Goal: Find specific page/section: Find specific page/section

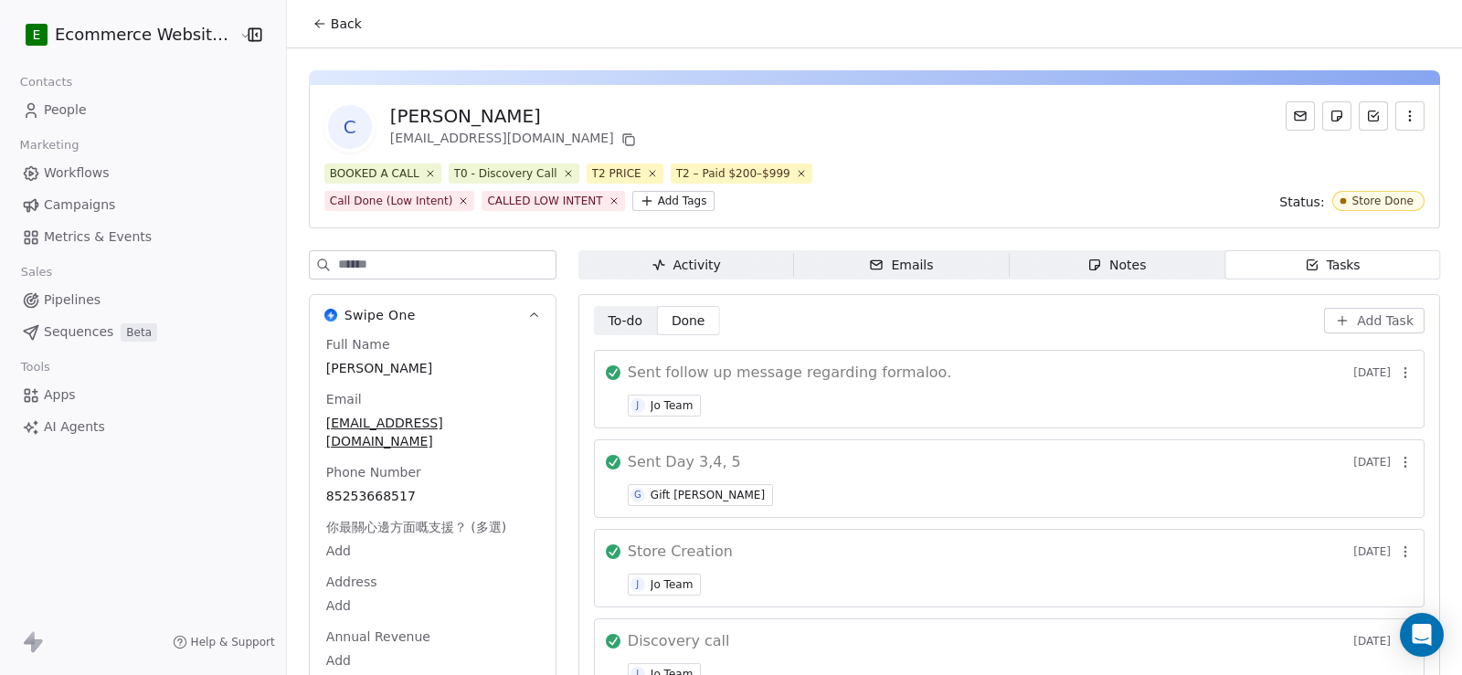
click at [336, 20] on span "Back" at bounding box center [346, 24] width 31 height 18
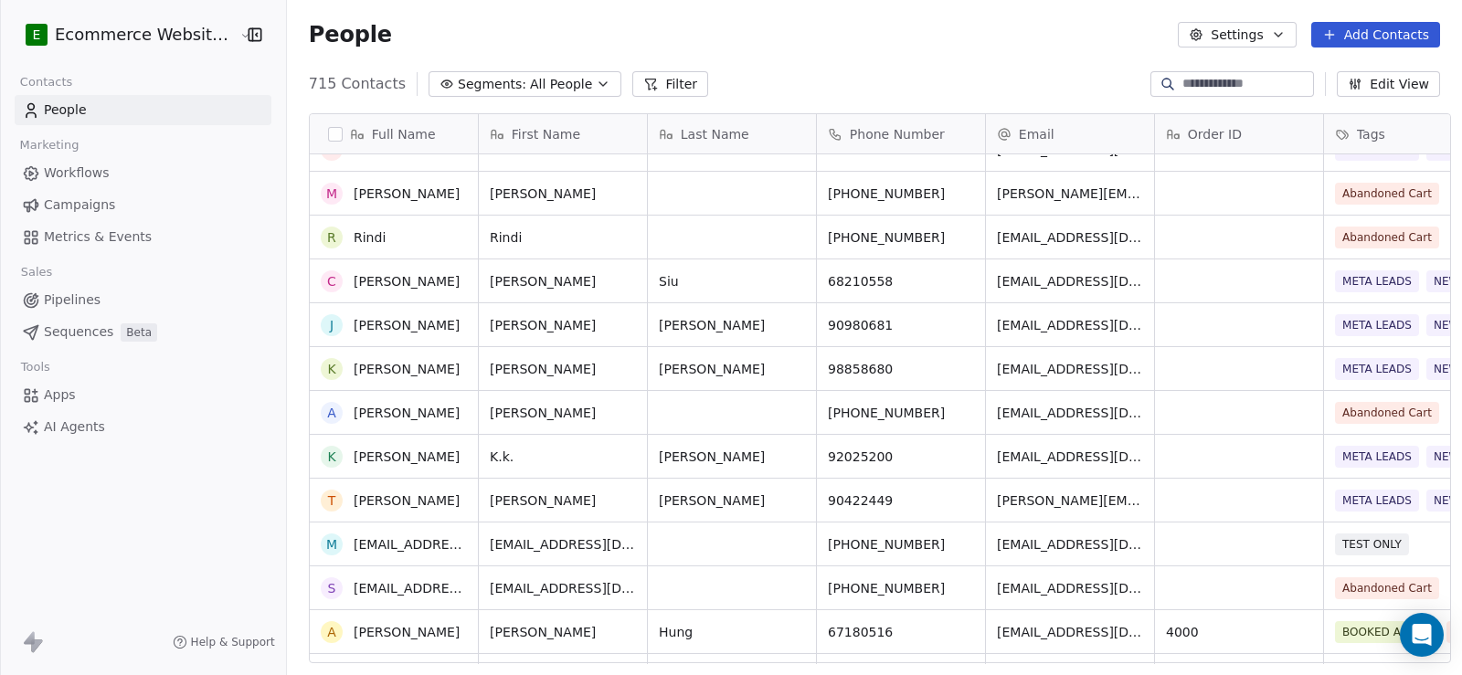
scroll to position [731, 0]
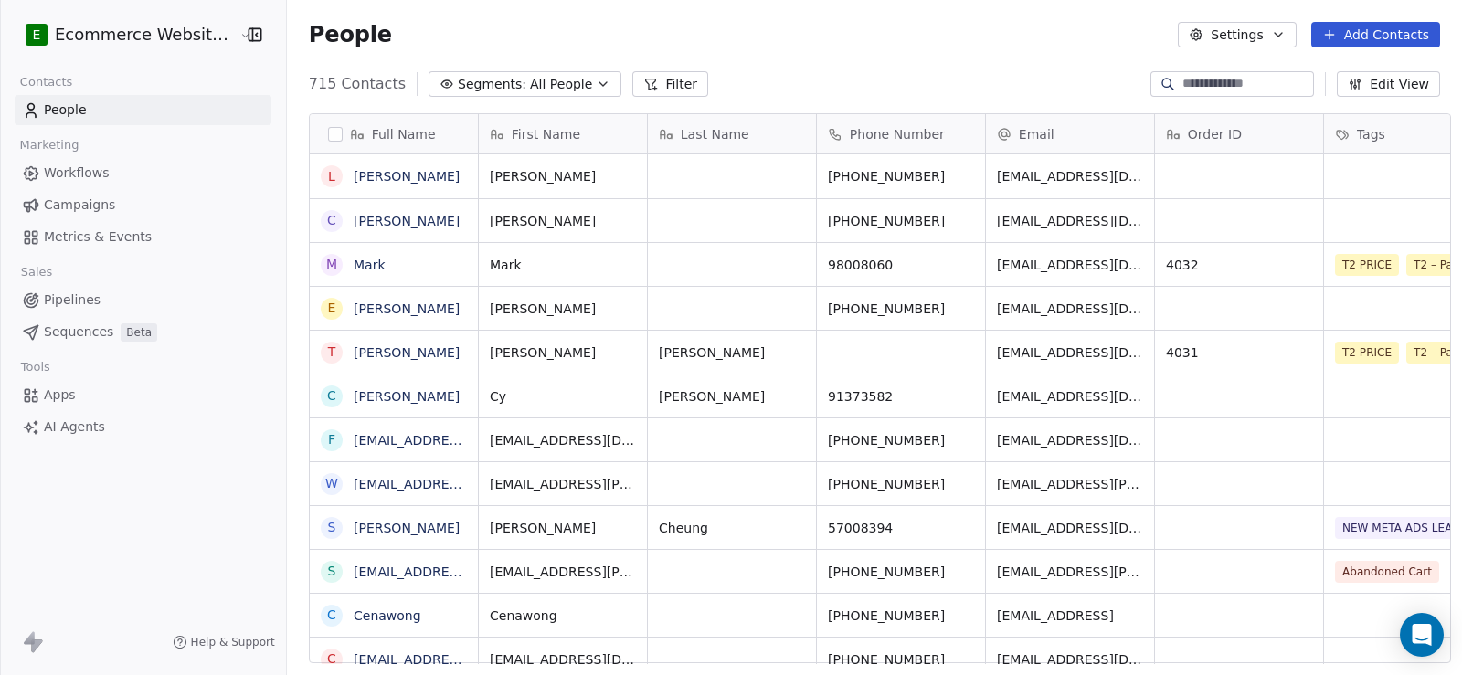
scroll to position [15, 15]
click at [1183, 86] on input at bounding box center [1246, 84] width 128 height 18
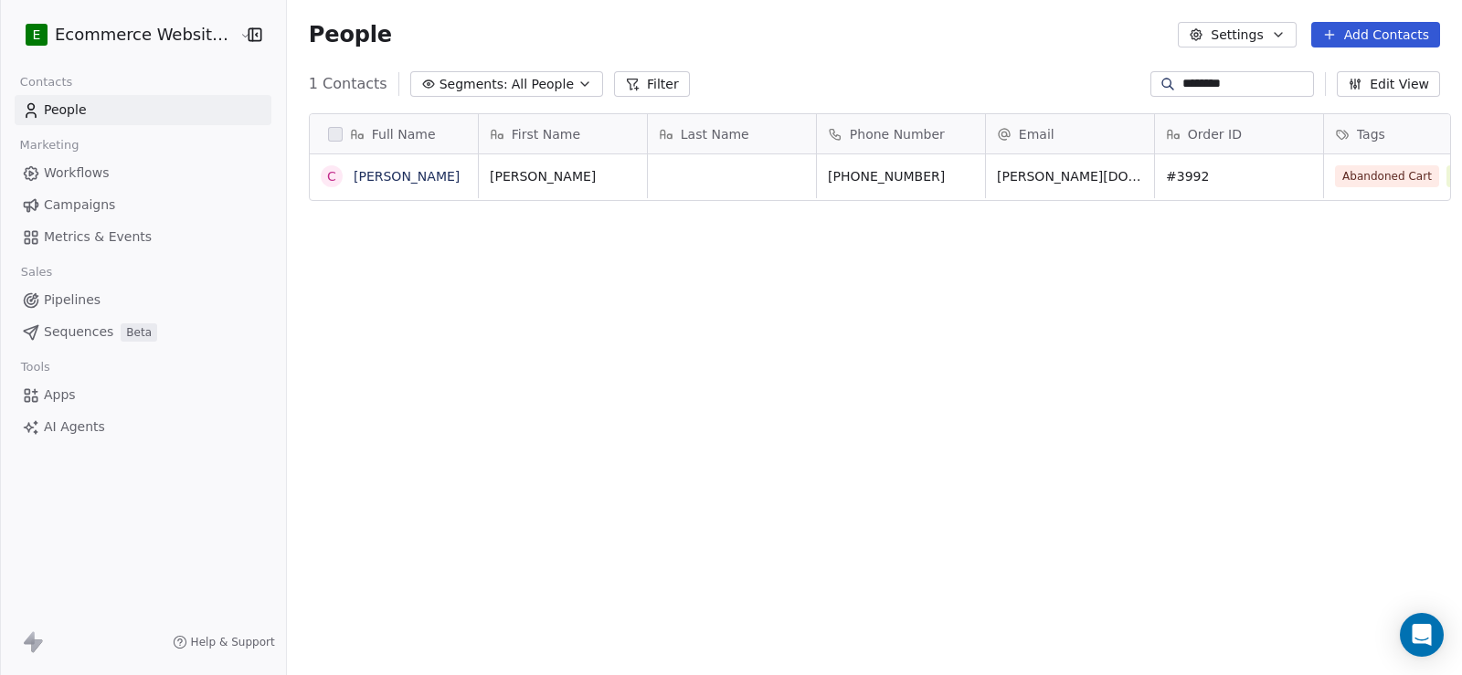
scroll to position [581, 1173]
type input "********"
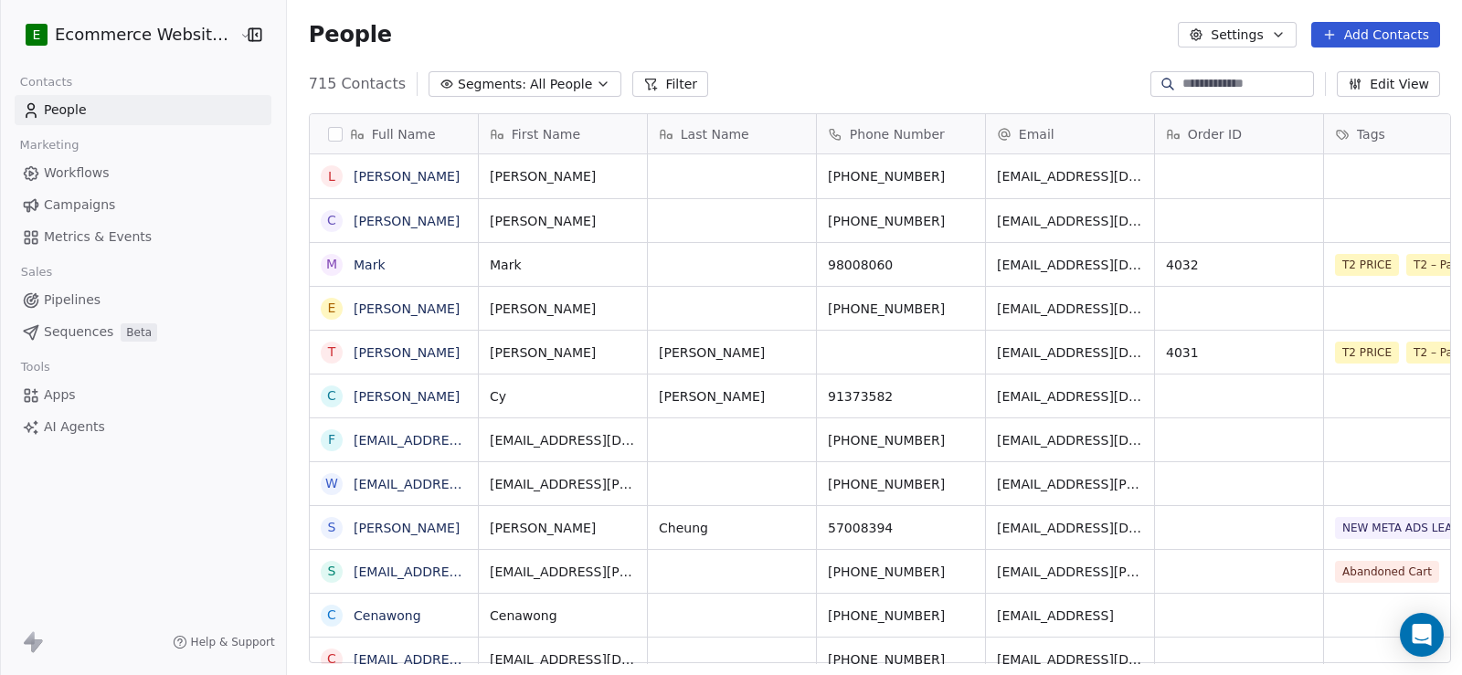
scroll to position [15, 15]
click at [1241, 83] on input at bounding box center [1246, 84] width 128 height 18
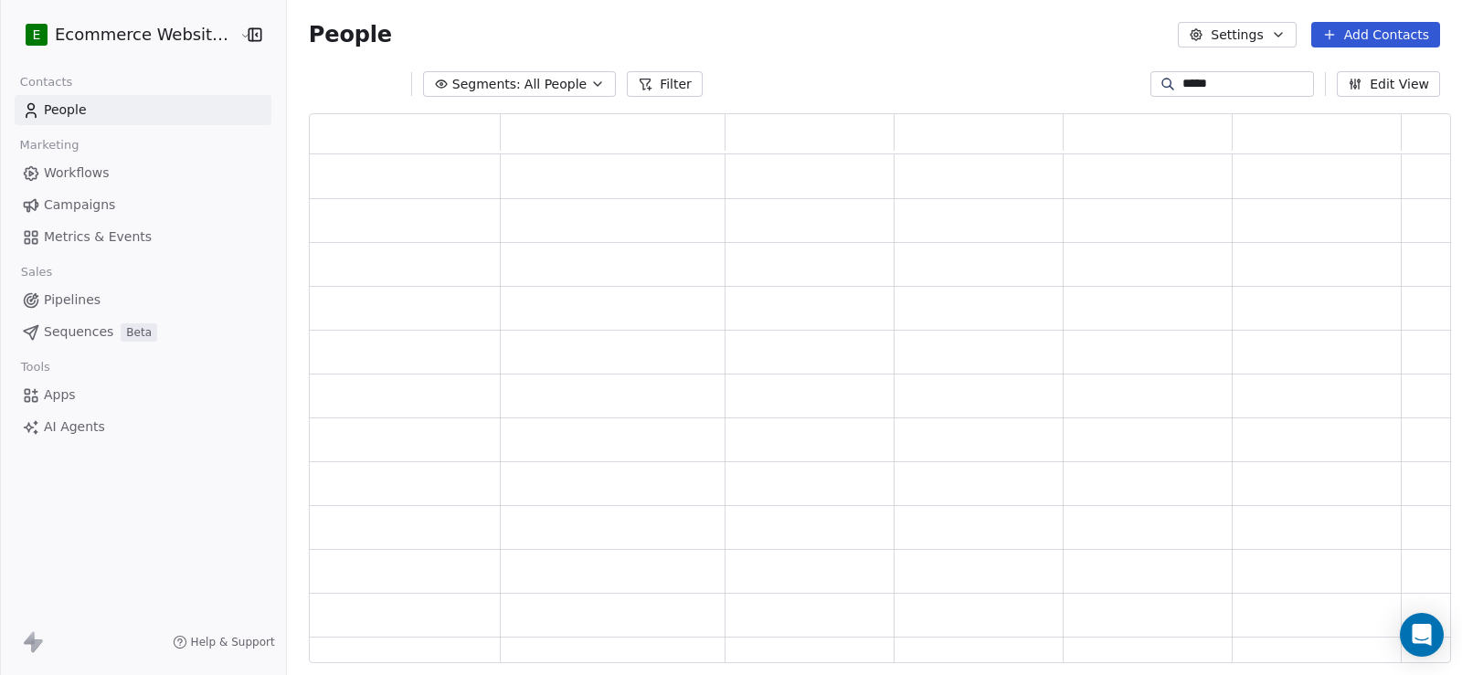
type input "******"
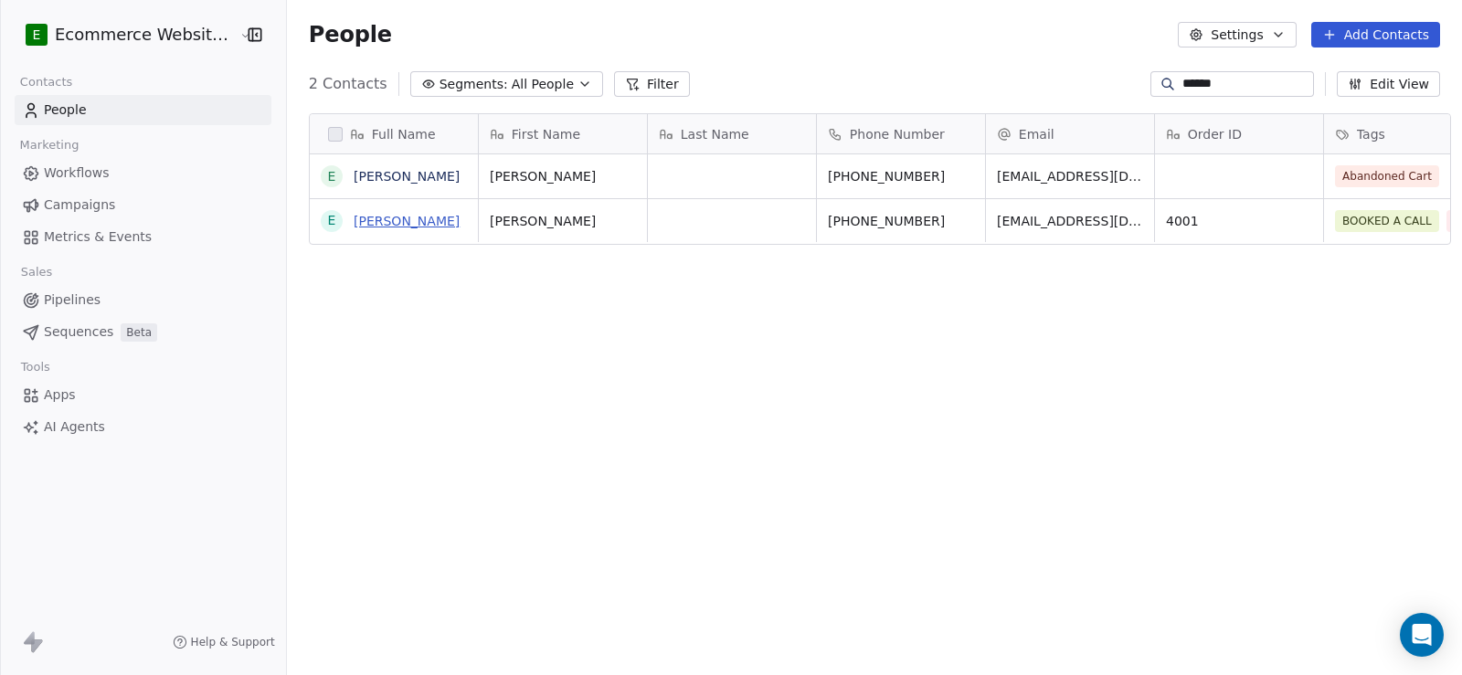
type input "******"
click at [384, 217] on link "[PERSON_NAME]" at bounding box center [407, 221] width 106 height 15
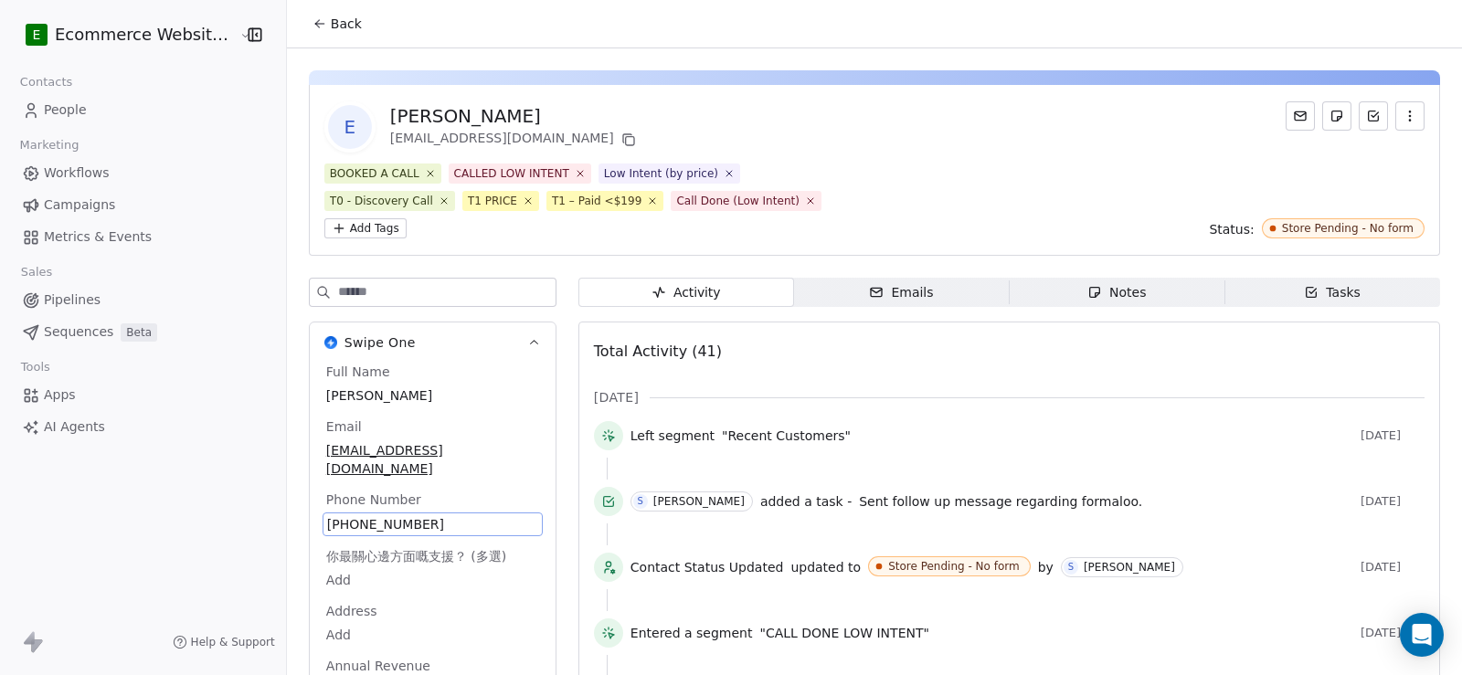
scroll to position [160, 0]
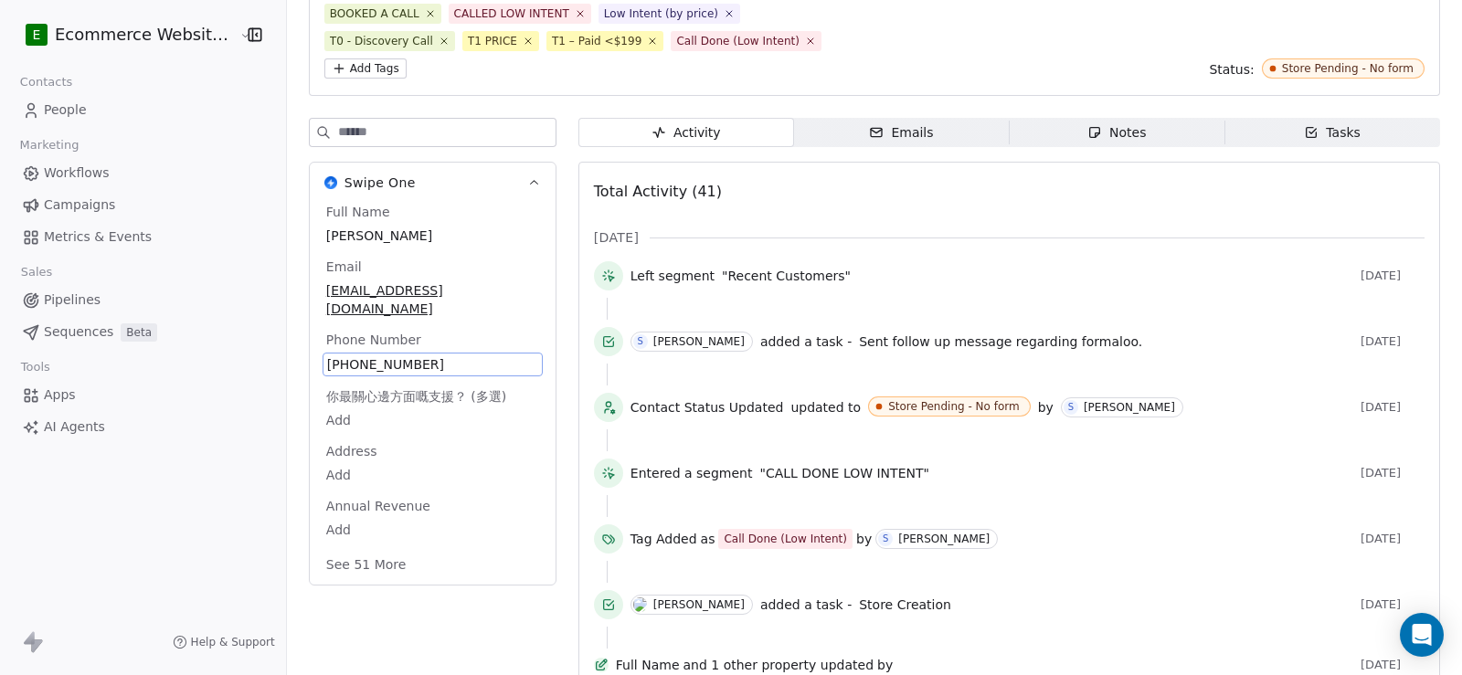
click at [401, 493] on div "Full Name Edmund Email edmundcheung1997@yahoo.com.hk Phone Number +85262378452 …" at bounding box center [432, 390] width 220 height 375
click at [421, 355] on span "+85262378452" at bounding box center [432, 364] width 211 height 18
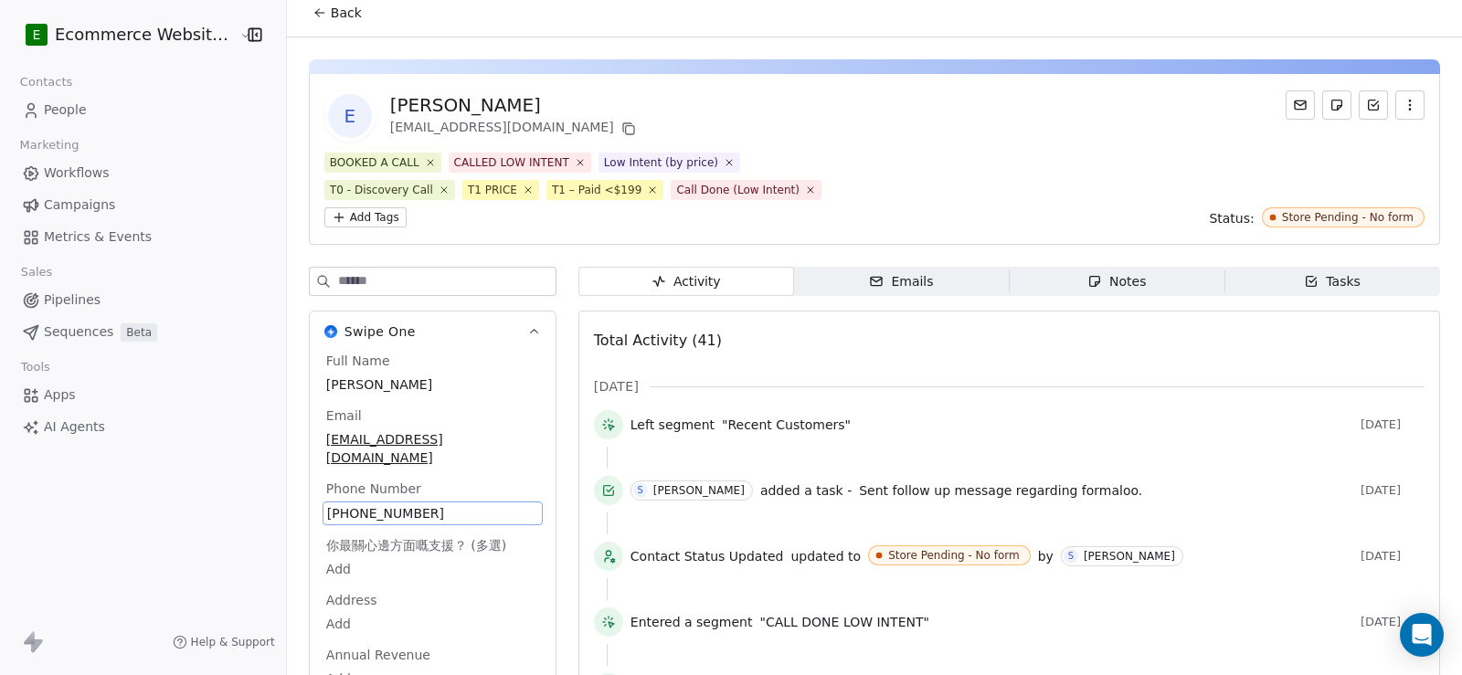
scroll to position [0, 0]
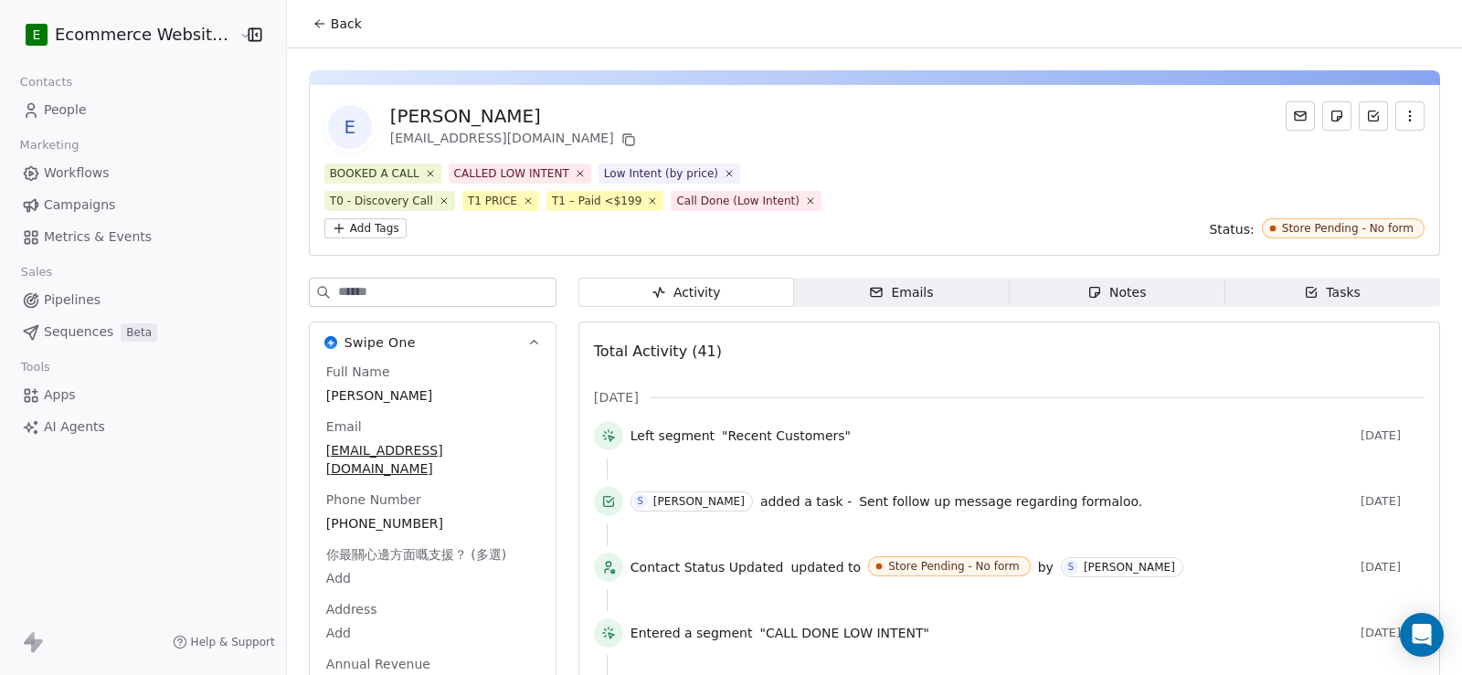
click at [312, 30] on icon at bounding box center [319, 23] width 15 height 15
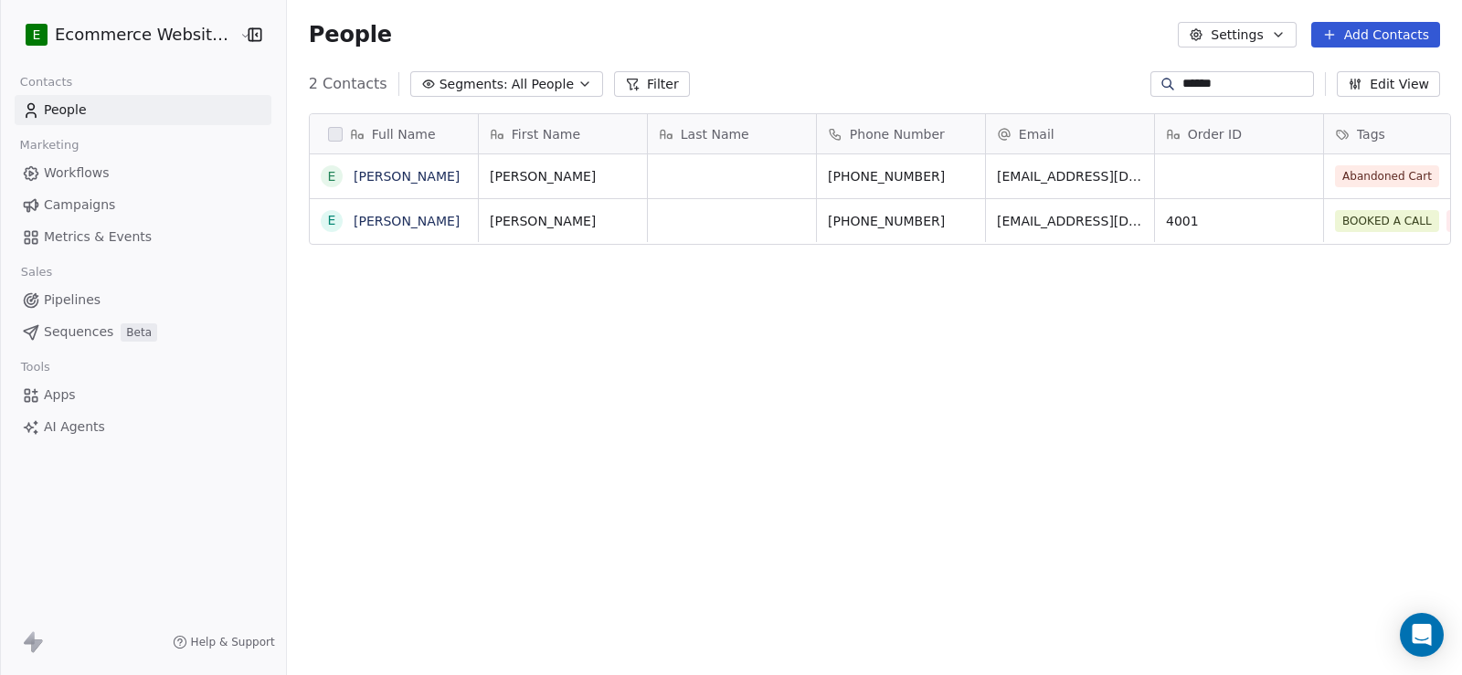
scroll to position [581, 1173]
click at [965, 179] on icon "grid" at bounding box center [969, 175] width 8 height 8
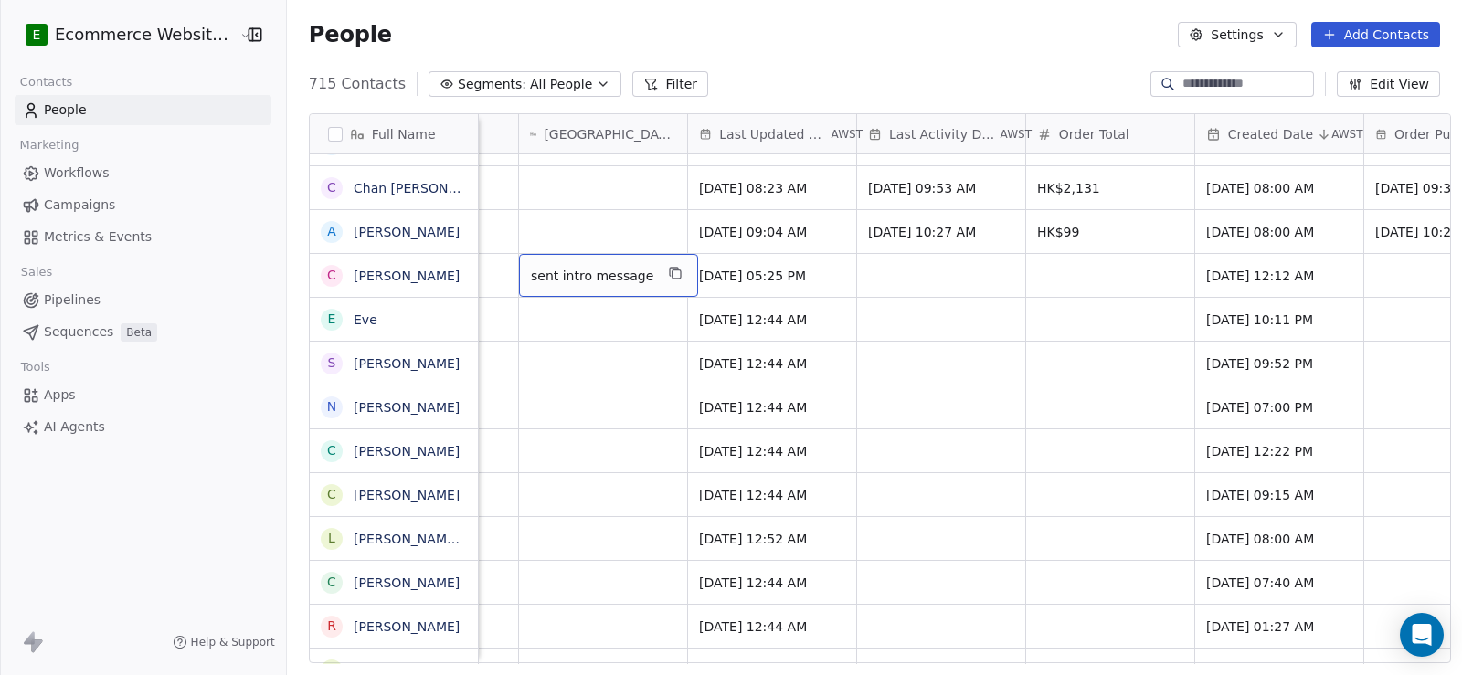
click at [586, 128] on span "[GEOGRAPHIC_DATA] Status/Many Contacts" at bounding box center [610, 134] width 132 height 18
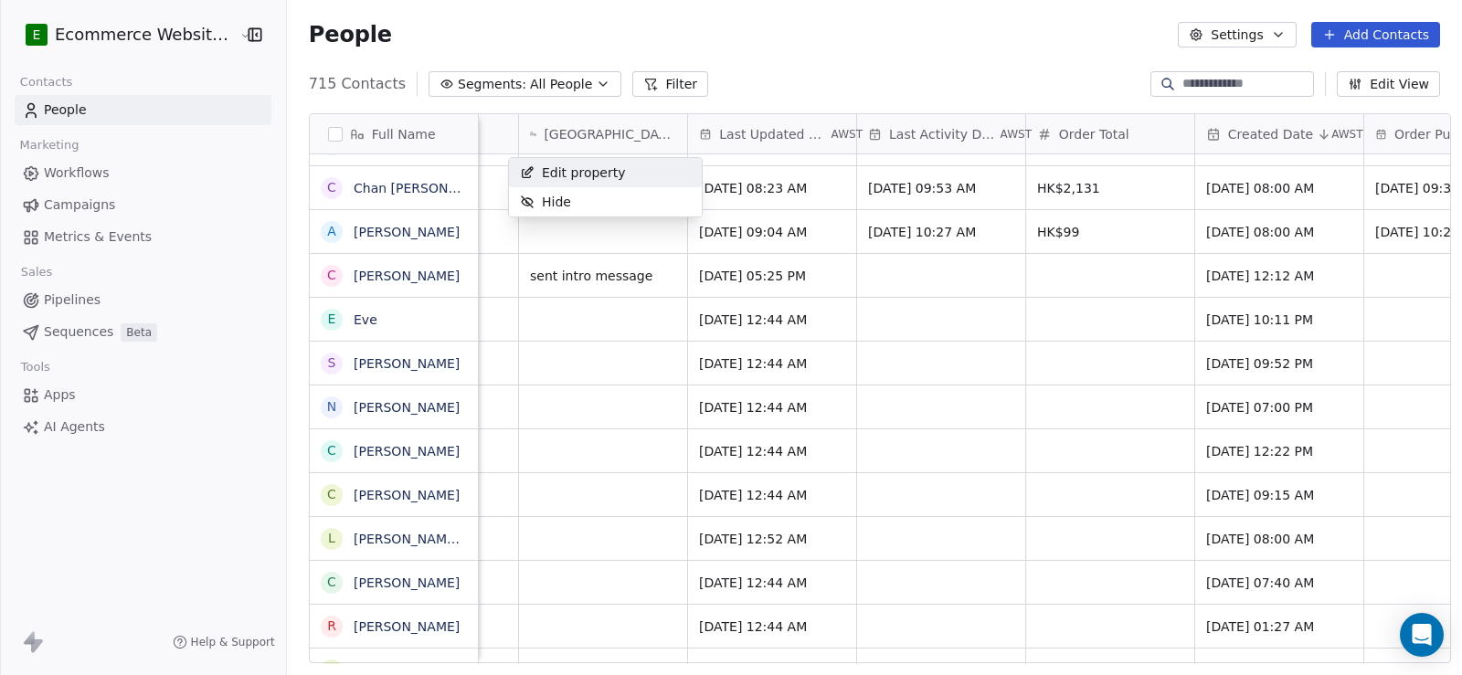
click at [586, 128] on html "E Ecommerce Website Builder Contacts People Marketing Workflows Campaigns Metri…" at bounding box center [731, 337] width 1462 height 675
